Goal: Information Seeking & Learning: Learn about a topic

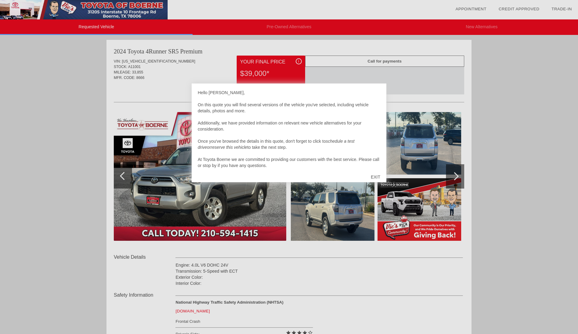
click at [376, 177] on div "EXIT" at bounding box center [376, 177] width 22 height 18
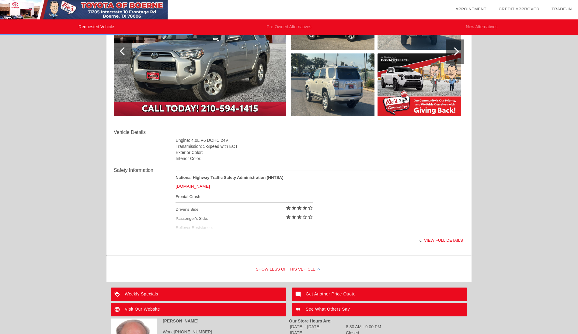
scroll to position [125, 0]
click at [421, 240] on div at bounding box center [420, 241] width 2 height 2
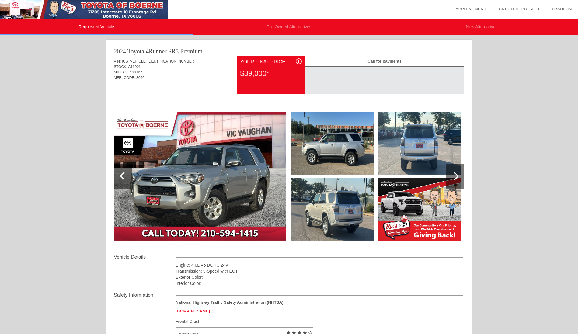
scroll to position [2, 0]
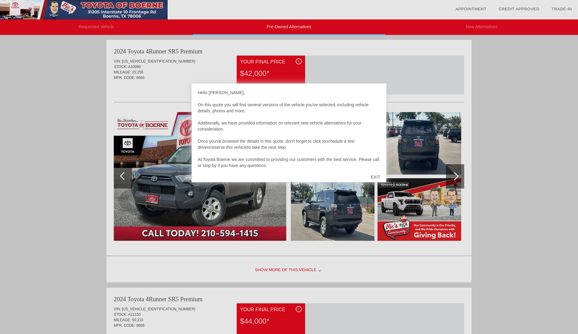
scroll to position [2, 0]
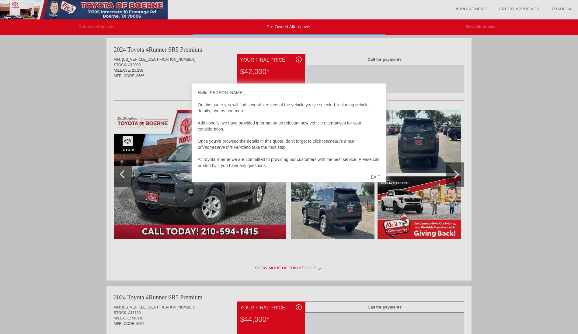
click at [376, 177] on div "EXIT" at bounding box center [376, 177] width 22 height 18
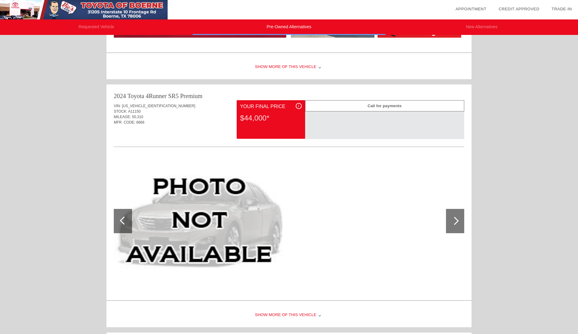
scroll to position [204, 0]
click at [456, 222] on div at bounding box center [454, 221] width 8 height 8
drag, startPoint x: 121, startPoint y: 222, endPoint x: 125, endPoint y: 218, distance: 5.8
click at [121, 222] on div at bounding box center [123, 221] width 18 height 24
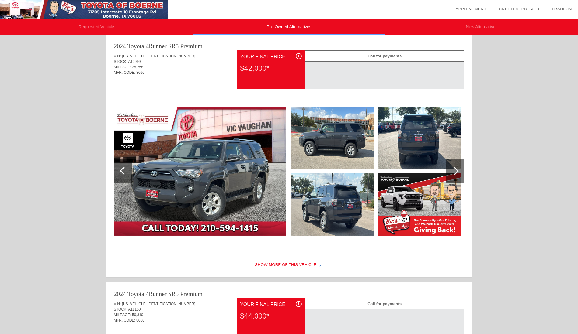
scroll to position [7, 0]
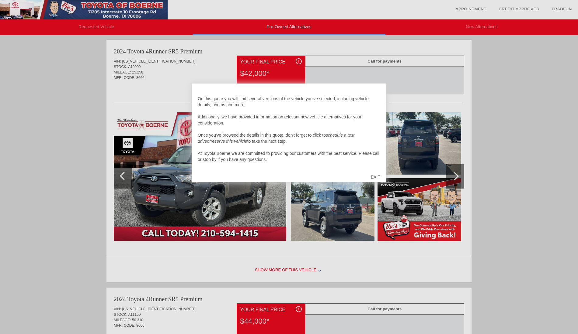
click at [374, 177] on div "EXIT" at bounding box center [376, 177] width 22 height 18
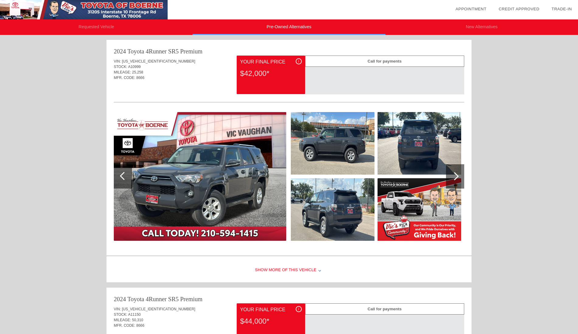
click at [319, 271] on div at bounding box center [319, 270] width 2 height 2
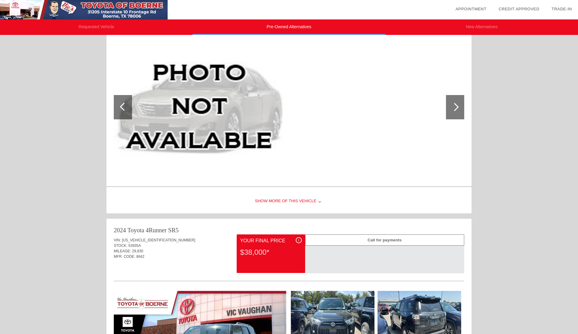
scroll to position [445, 0]
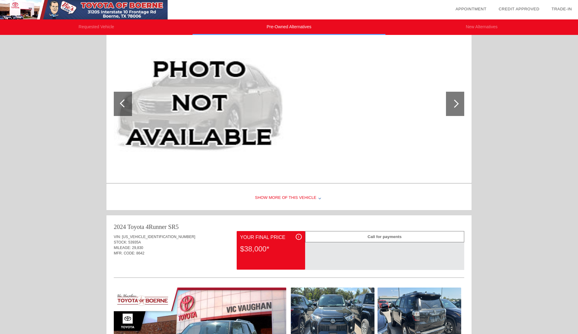
click at [319, 198] on div at bounding box center [319, 198] width 2 height 2
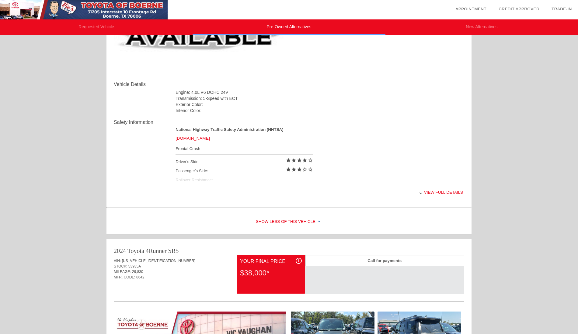
scroll to position [560, 0]
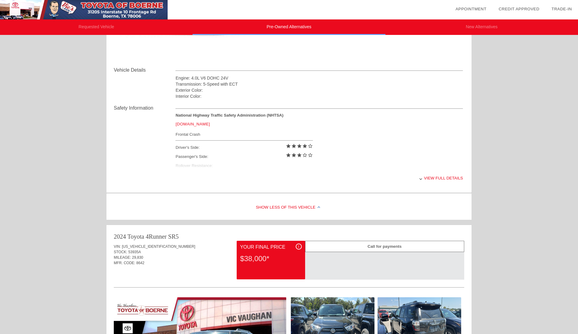
click at [319, 206] on div at bounding box center [318, 207] width 2 height 2
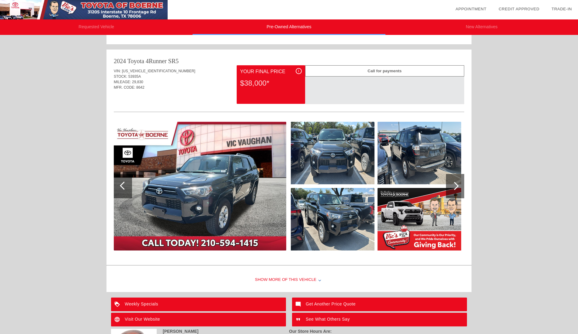
scroll to position [670, 0]
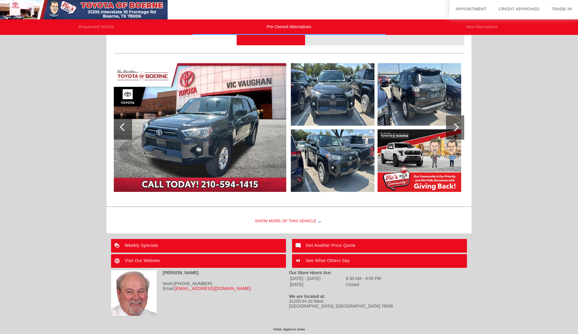
click at [320, 221] on div at bounding box center [319, 221] width 2 height 2
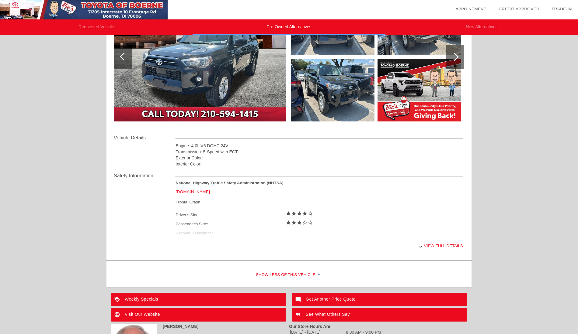
scroll to position [794, 0]
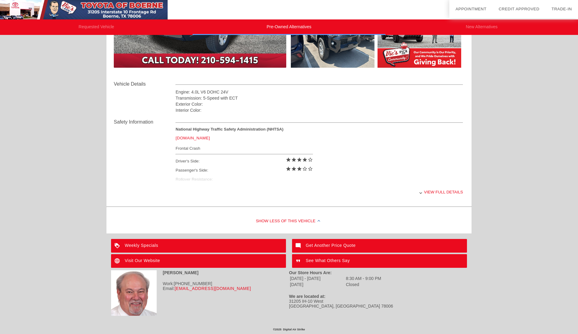
click at [289, 220] on div "Show Less of this Vehicle" at bounding box center [288, 222] width 365 height 24
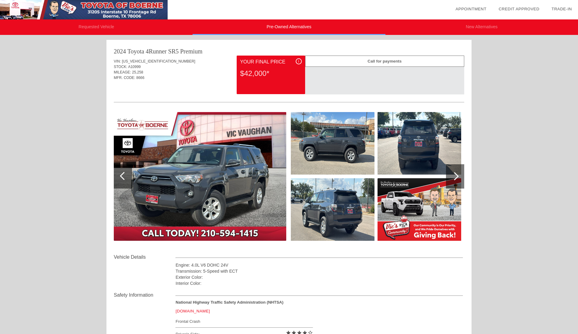
scroll to position [1, 0]
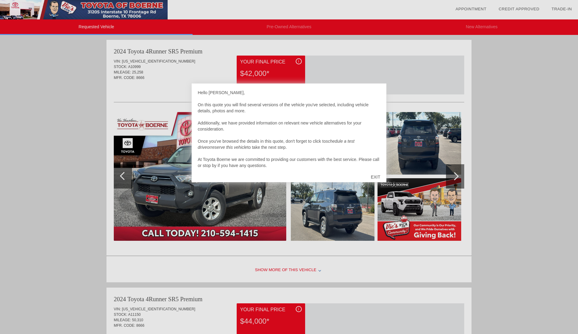
scroll to position [2, 0]
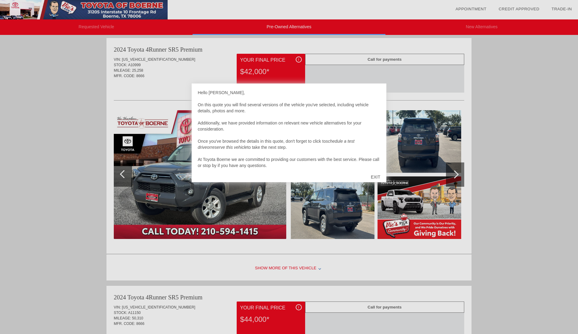
click at [374, 176] on div "EXIT" at bounding box center [376, 177] width 22 height 18
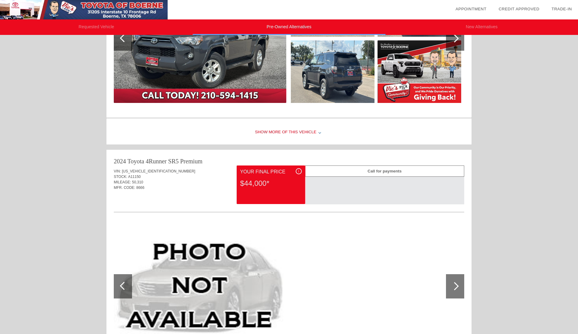
scroll to position [138, 0]
click at [318, 131] on div at bounding box center [319, 132] width 2 height 2
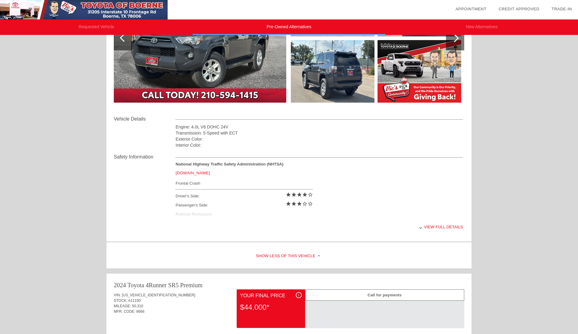
click at [421, 227] on div at bounding box center [420, 228] width 2 height 2
click at [421, 227] on div "View less details" at bounding box center [318, 227] width 287 height 15
click at [318, 255] on div at bounding box center [318, 256] width 2 height 2
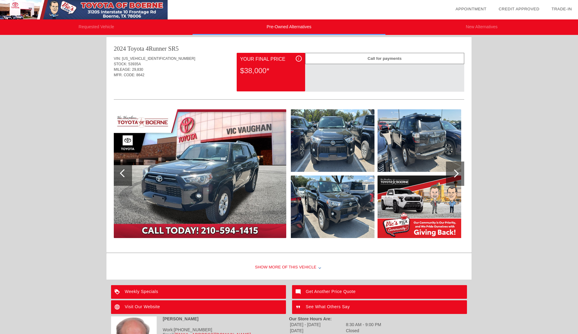
scroll to position [501, 0]
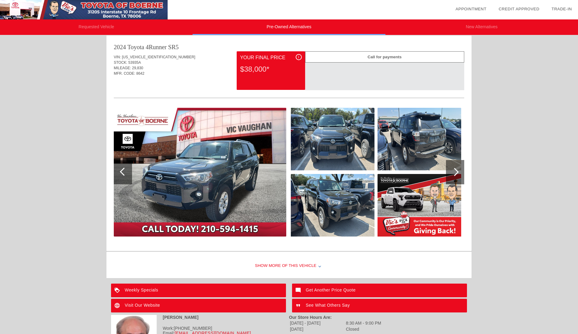
click at [457, 174] on div at bounding box center [455, 172] width 18 height 24
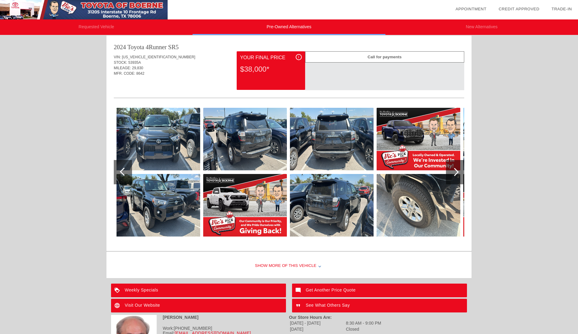
click at [457, 174] on div at bounding box center [455, 172] width 18 height 24
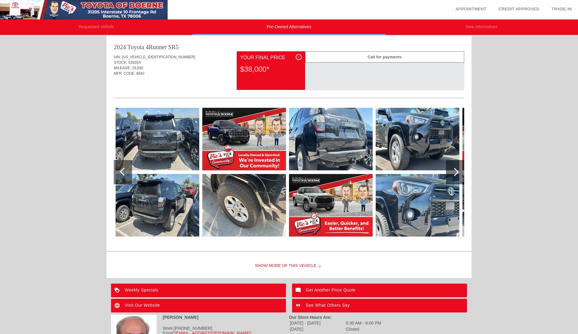
click at [457, 174] on div at bounding box center [455, 172] width 18 height 24
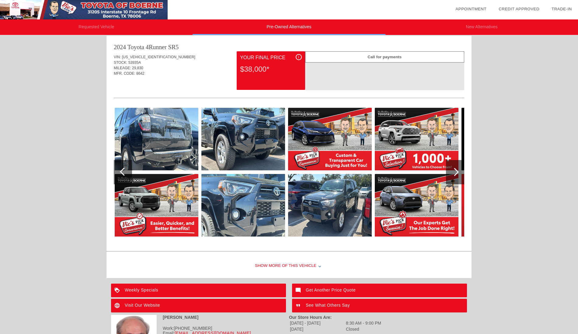
click at [457, 174] on div at bounding box center [455, 172] width 18 height 24
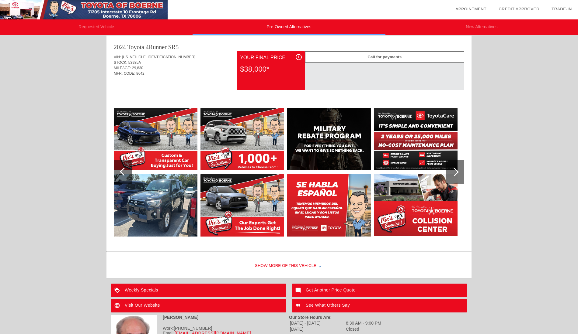
click at [457, 174] on div at bounding box center [455, 172] width 18 height 24
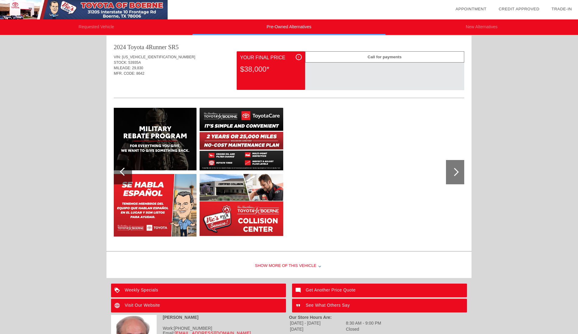
click at [457, 174] on div at bounding box center [455, 172] width 18 height 24
click at [122, 171] on div at bounding box center [124, 172] width 8 height 8
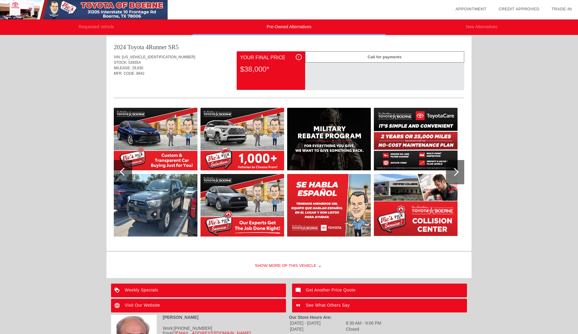
click at [122, 171] on div at bounding box center [124, 172] width 8 height 8
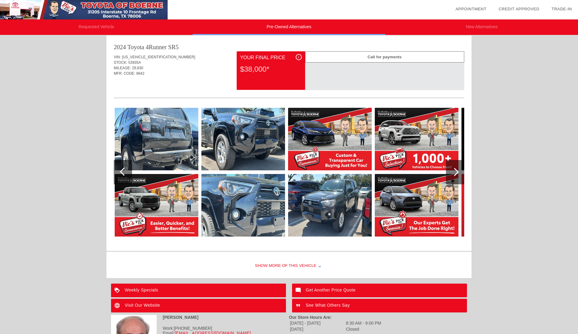
click at [122, 171] on div at bounding box center [124, 172] width 8 height 8
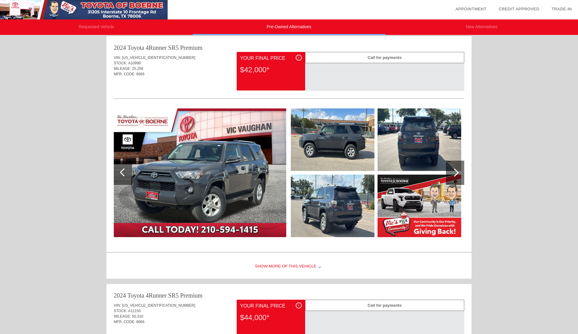
scroll to position [0, 0]
